Goal: Check status

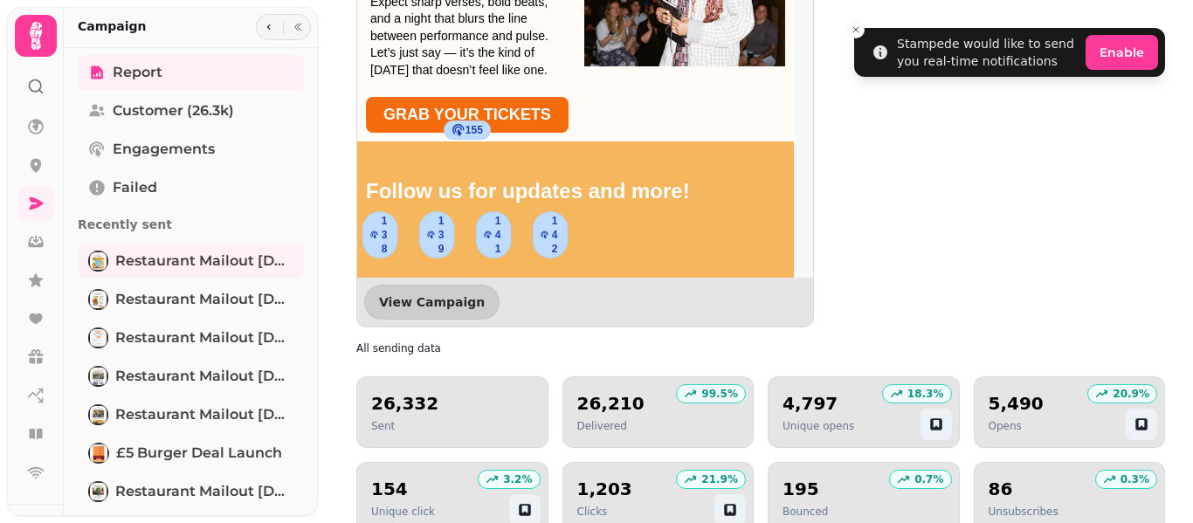
scroll to position [1558, 0]
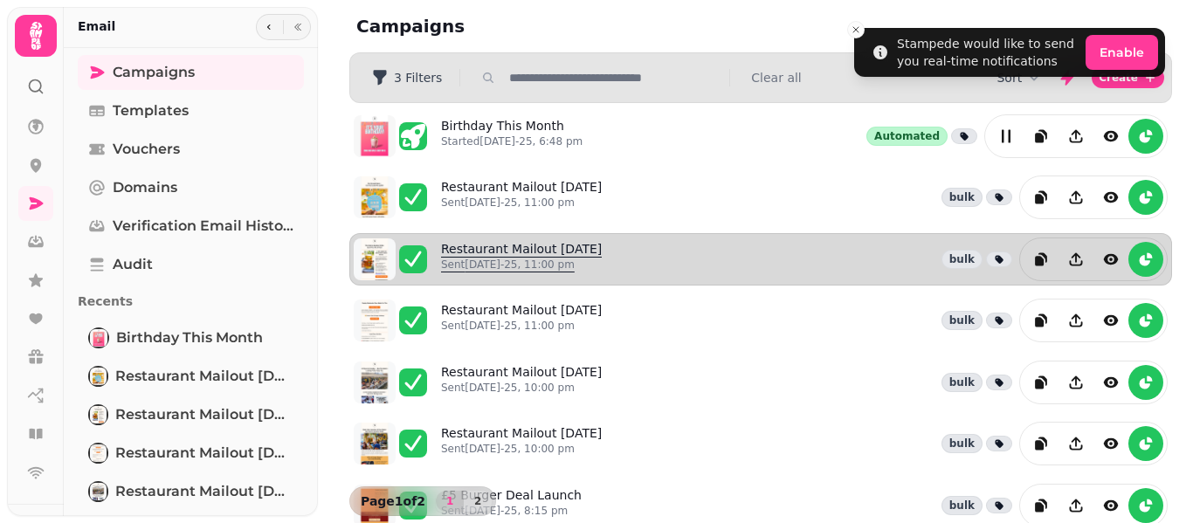
click at [508, 245] on link "Restaurant Mailout [DATE] Sent [DATE]-25, 11:00 pm" at bounding box center [521, 259] width 161 height 38
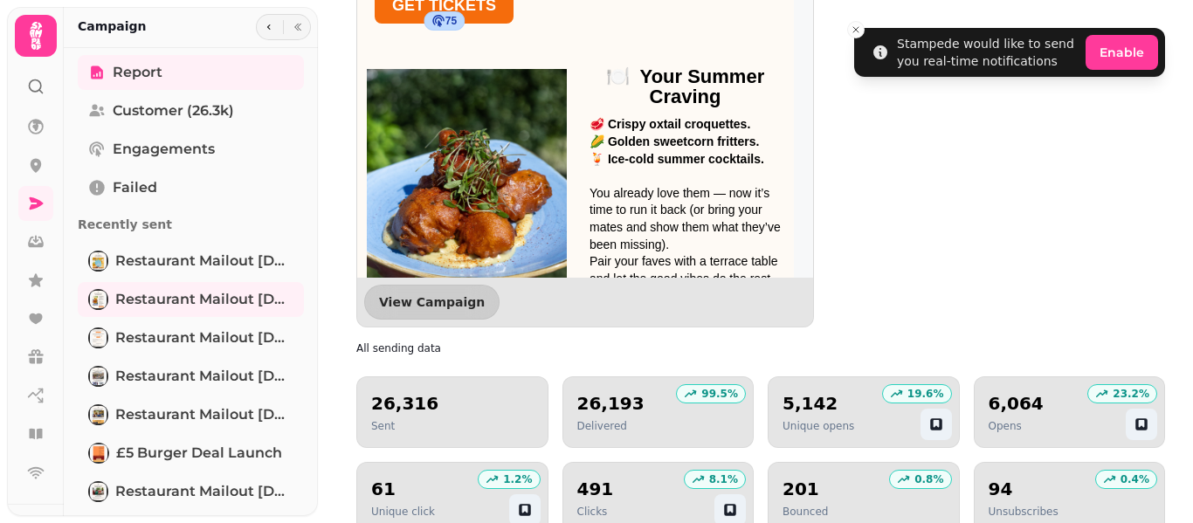
scroll to position [733, 0]
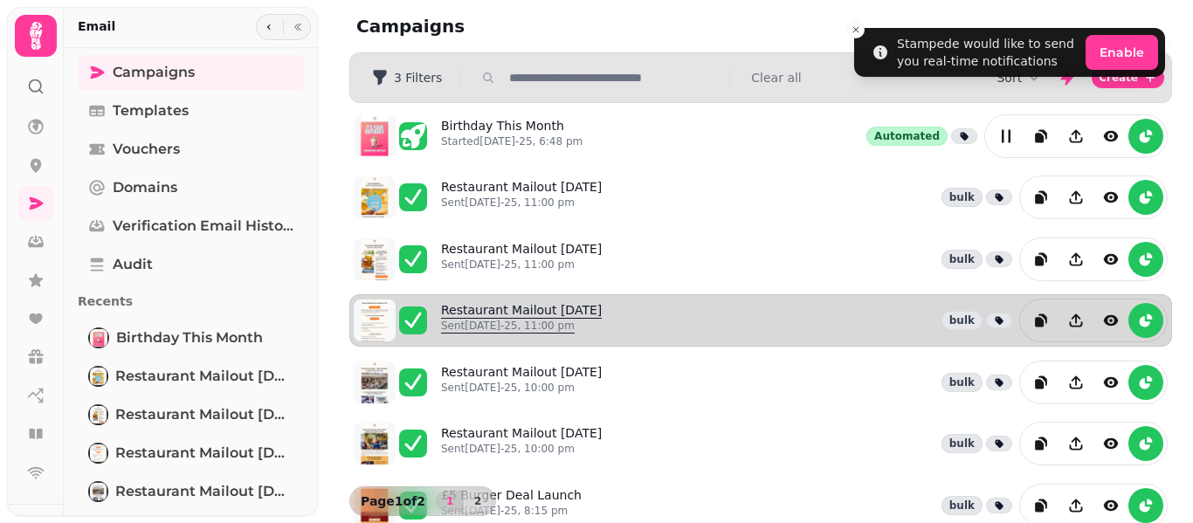
click at [543, 321] on p "Sent [DATE]-25, 11:00 pm" at bounding box center [521, 326] width 161 height 14
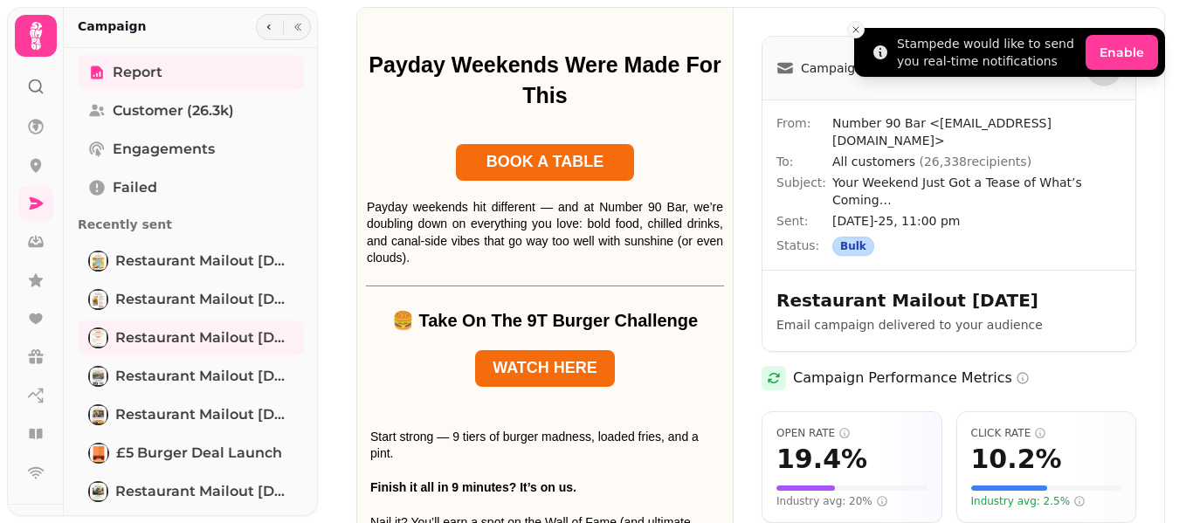
click at [851, 34] on icon "Close toast" at bounding box center [856, 29] width 10 height 10
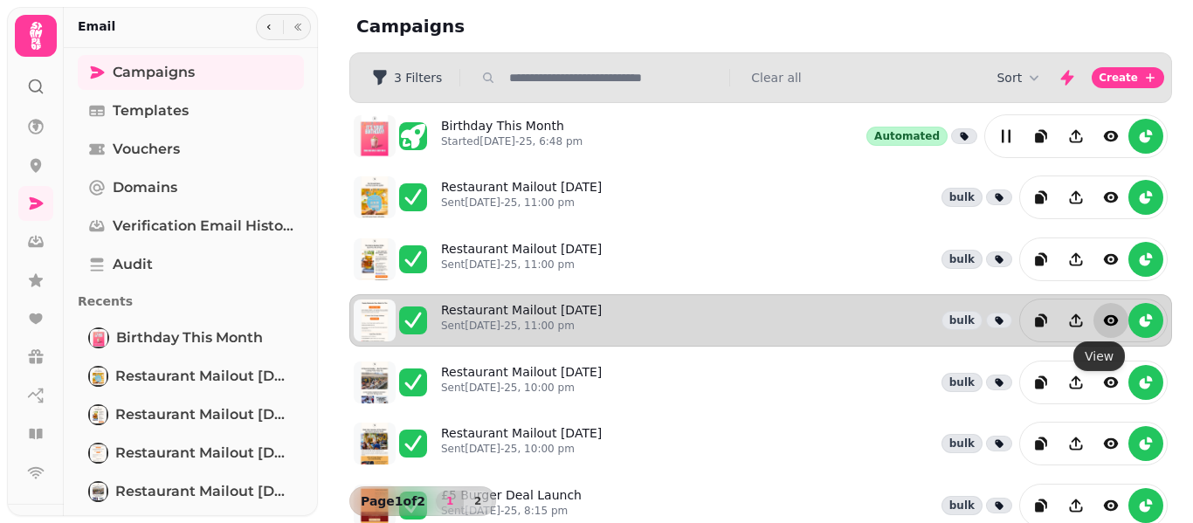
click at [1104, 318] on icon "view" at bounding box center [1111, 320] width 15 height 10
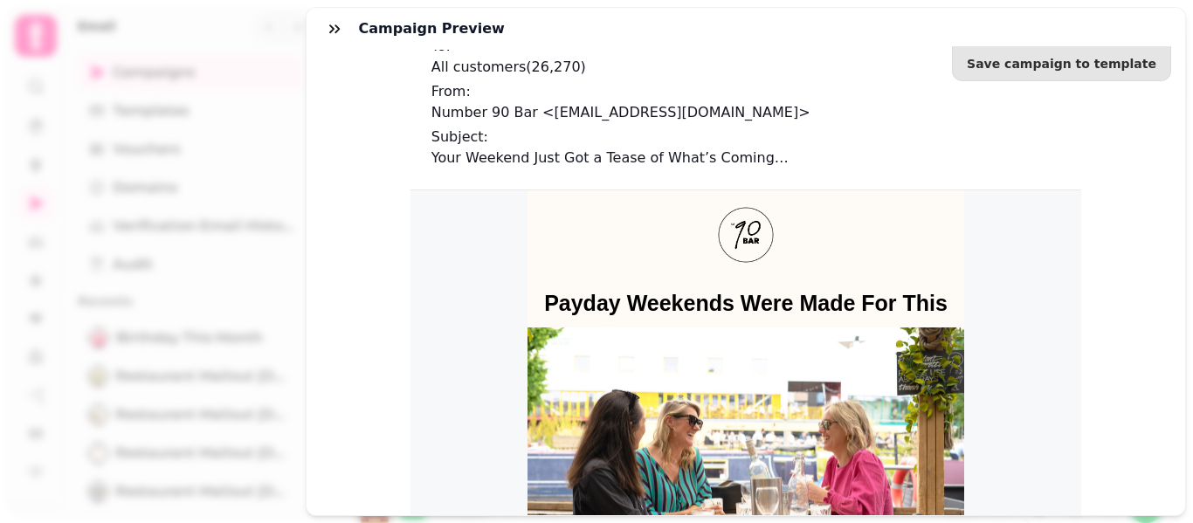
click at [1145, 233] on div "Save campaign to template To: All customers ( 26,270 ) From: Number 90 Bar <[EM…" at bounding box center [746, 282] width 879 height 465
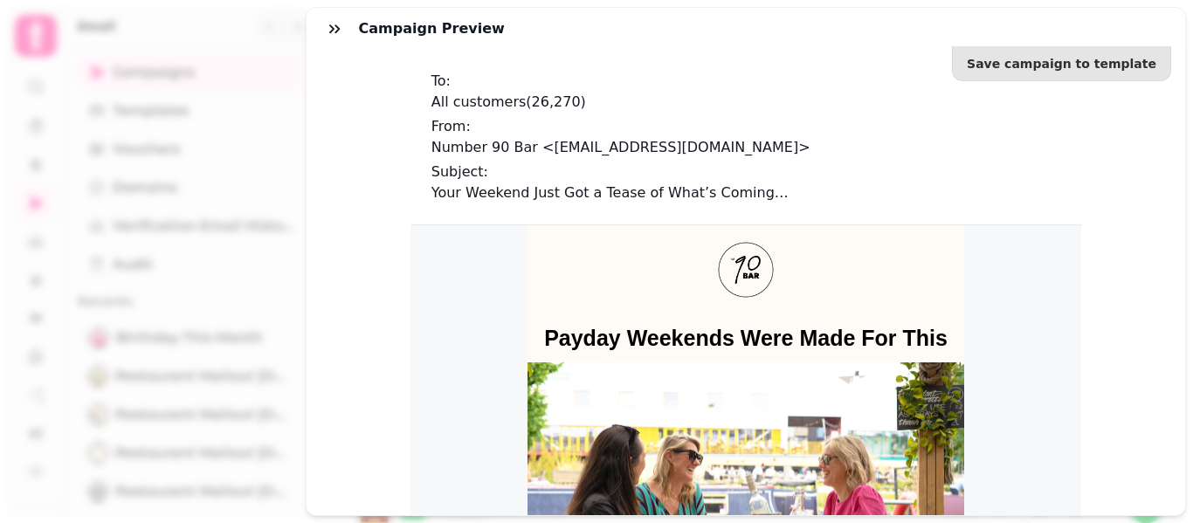
drag, startPoint x: 1001, startPoint y: 13, endPoint x: 369, endPoint y: 136, distance: 643.3
click at [369, 136] on div "Save campaign to template To: All customers ( 26,270 ) From: Number 90 Bar <[EM…" at bounding box center [746, 282] width 879 height 465
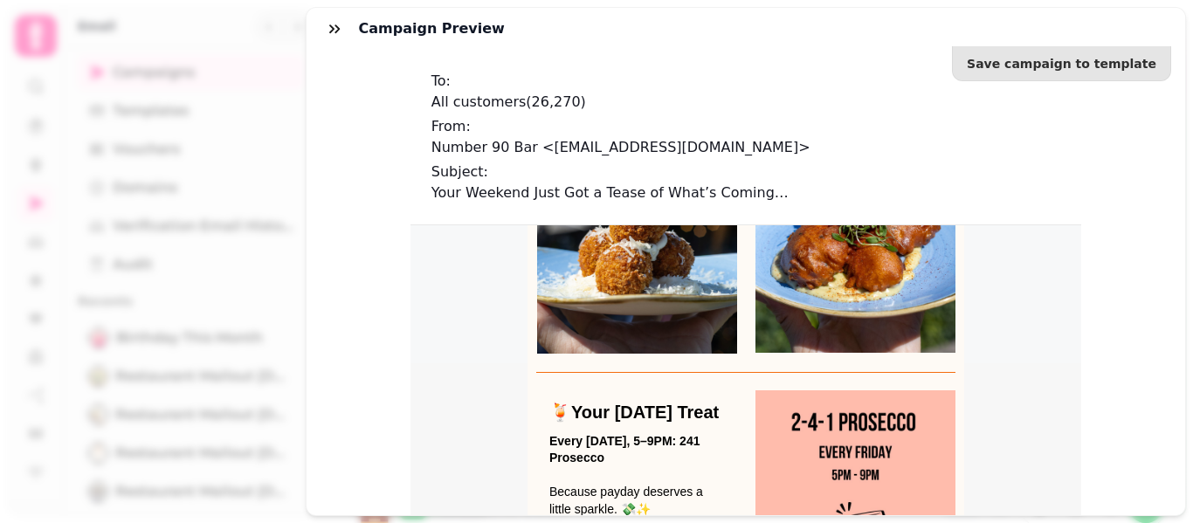
scroll to position [2016, 0]
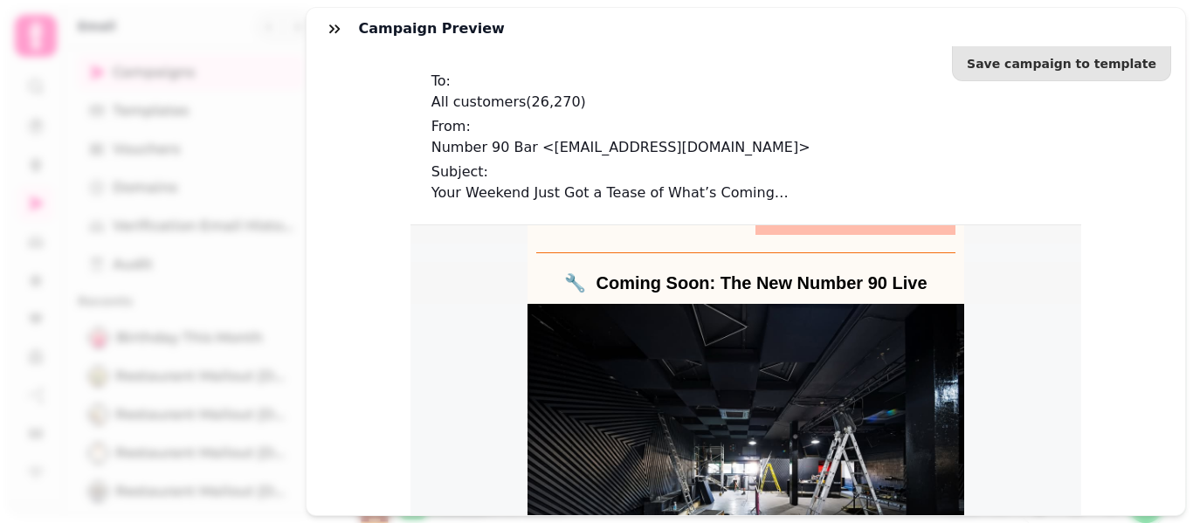
drag, startPoint x: 1192, startPoint y: 240, endPoint x: 1186, endPoint y: 199, distance: 41.5
click at [1186, 199] on div "Campaign preview Save campaign to template To: All customers ( 26,270 ) From: N…" at bounding box center [596, 275] width 1193 height 495
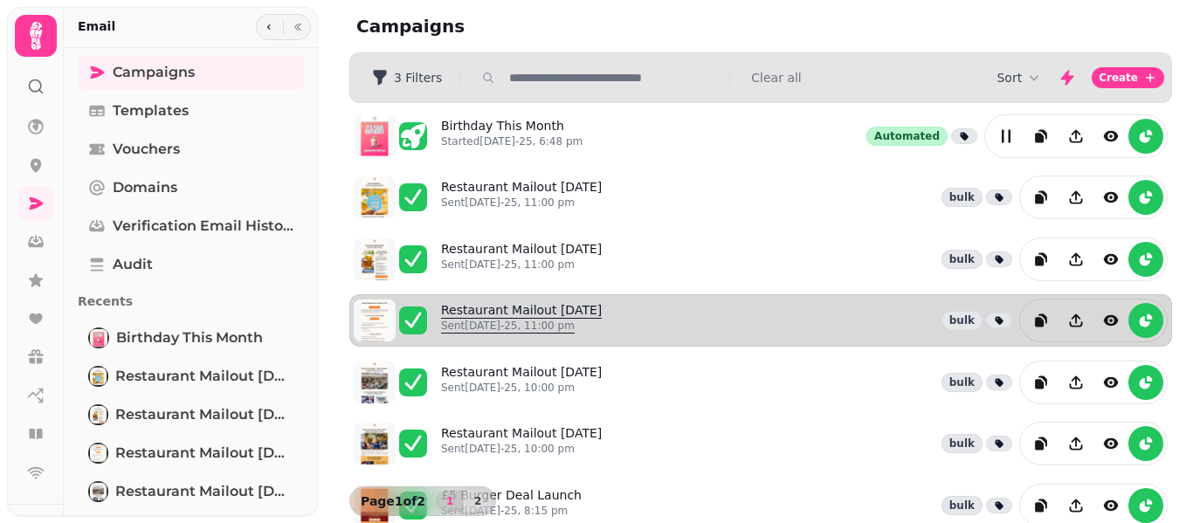
click at [531, 311] on link "Restaurant Mailout [DATE] Sent [DATE]-25, 11:00 pm" at bounding box center [521, 320] width 161 height 38
